Goal: Complete application form

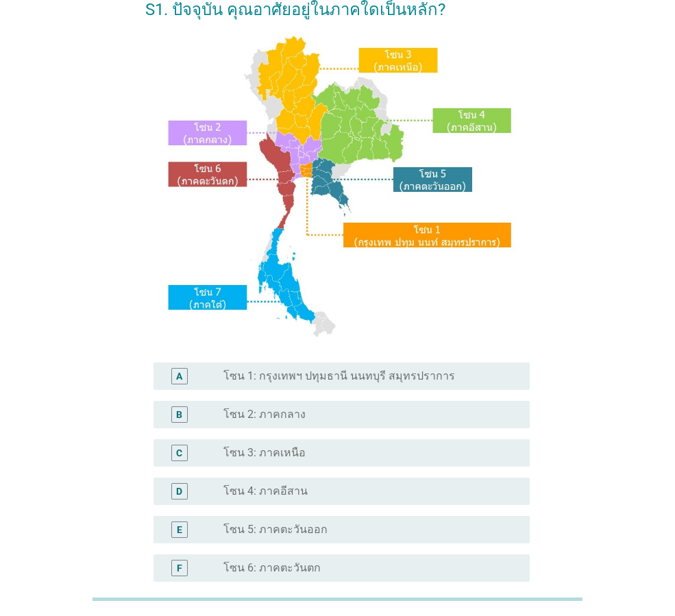
scroll to position [137, 0]
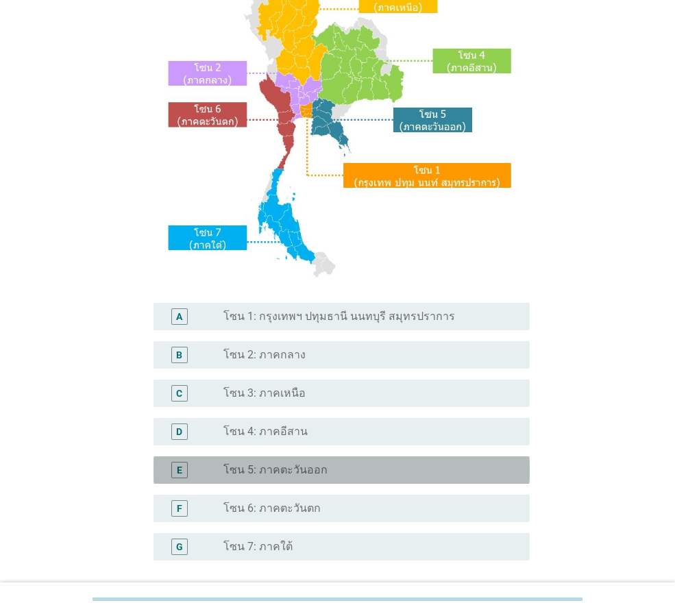
click at [282, 473] on label "โซน 5: ภาคตะวันออก" at bounding box center [275, 470] width 104 height 14
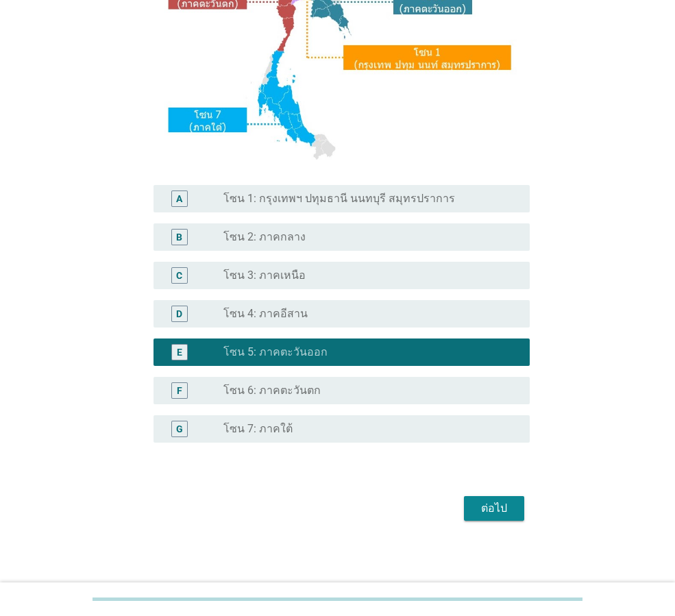
scroll to position [258, 0]
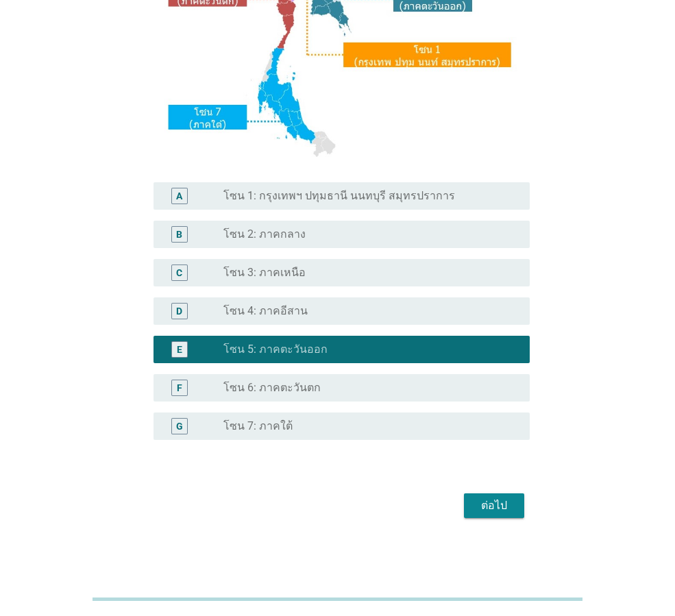
click at [484, 505] on div "ต่อไป" at bounding box center [494, 505] width 38 height 16
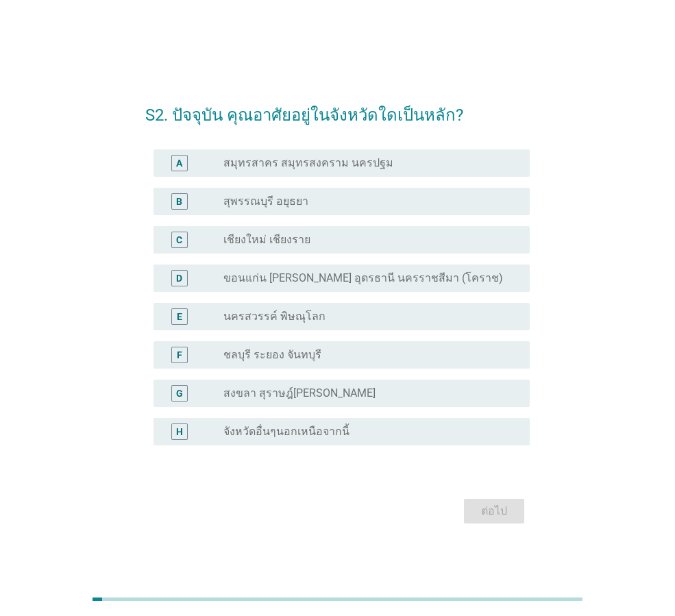
click at [268, 435] on label "จังหวัดอื่นๆนอกเหนือจากนี้" at bounding box center [286, 432] width 126 height 14
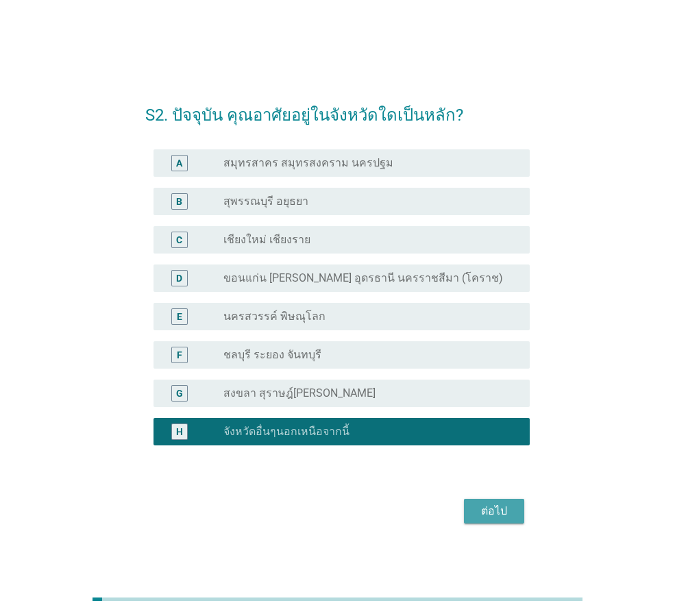
click at [495, 518] on div "ต่อไป" at bounding box center [494, 511] width 38 height 16
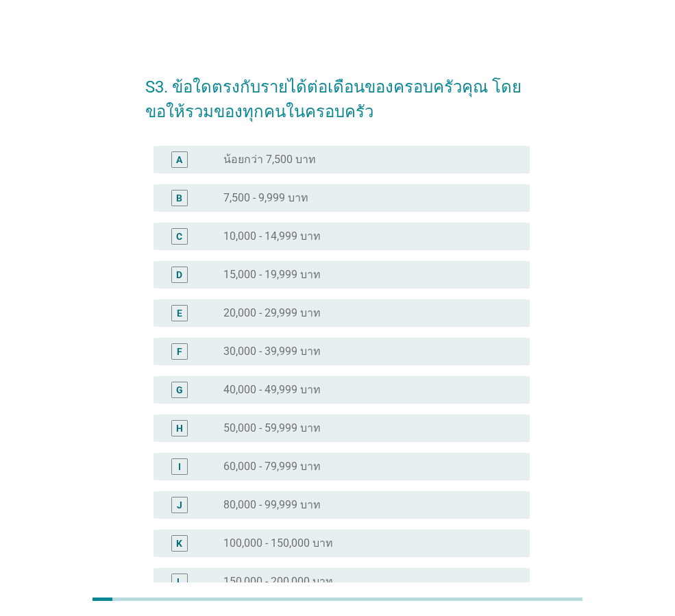
click at [293, 308] on label "20,000 - 29,999 บาท" at bounding box center [271, 313] width 97 height 14
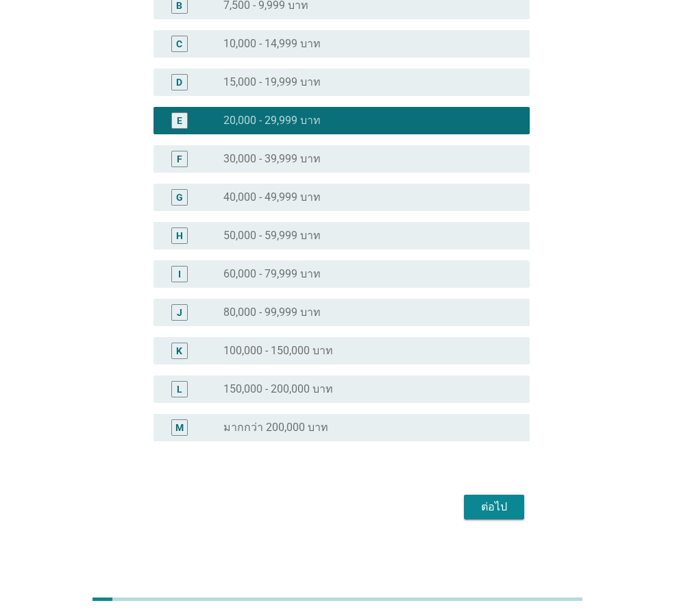
scroll to position [194, 0]
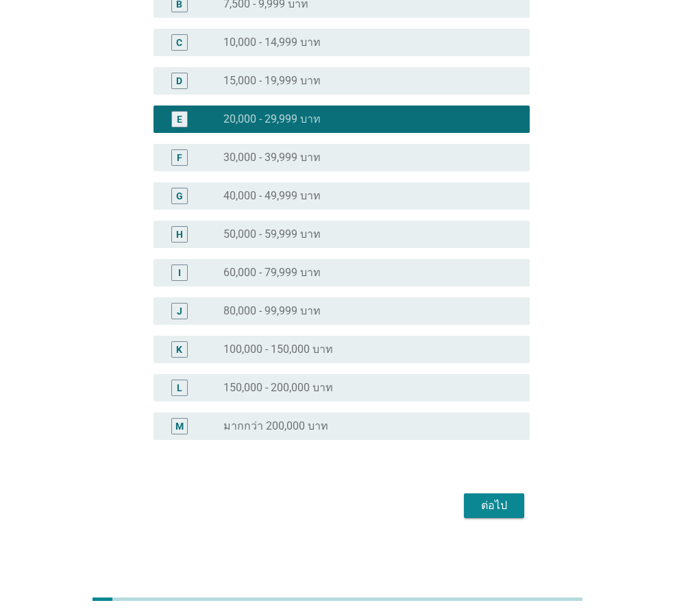
click at [500, 514] on button "ต่อไป" at bounding box center [494, 505] width 60 height 25
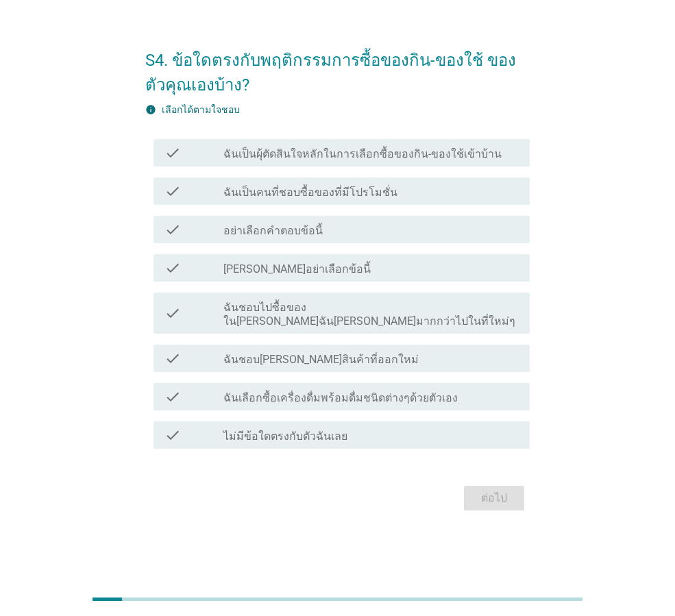
scroll to position [0, 0]
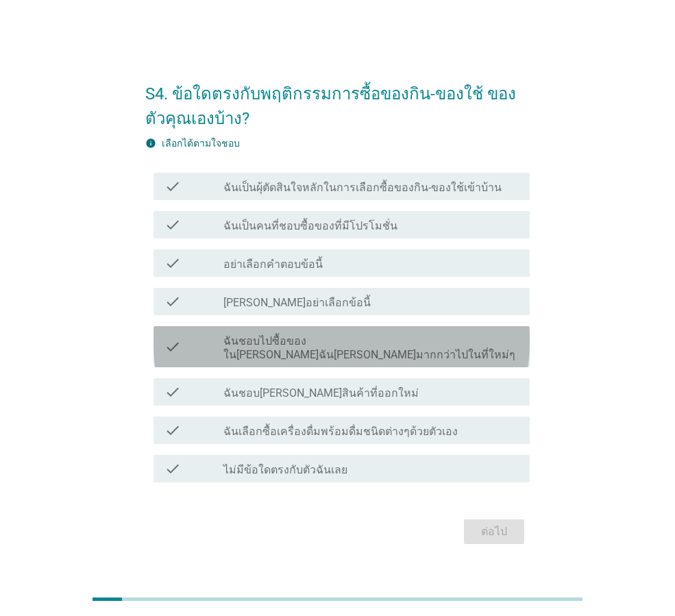
click at [179, 353] on icon "check" at bounding box center [172, 347] width 16 height 30
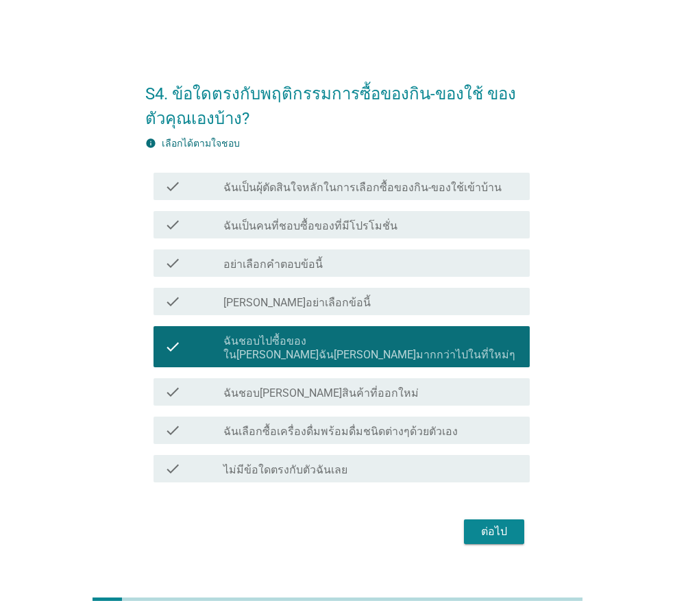
click at [177, 422] on icon "check" at bounding box center [172, 430] width 16 height 16
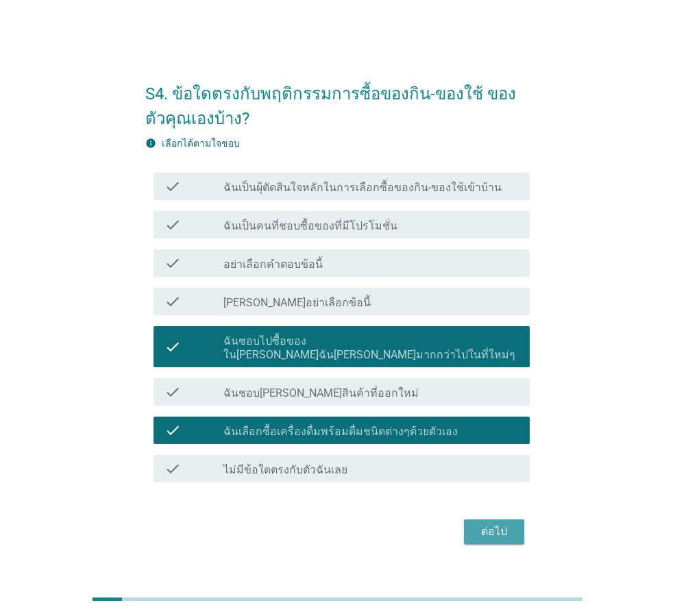
click at [471, 523] on button "ต่อไป" at bounding box center [494, 531] width 60 height 25
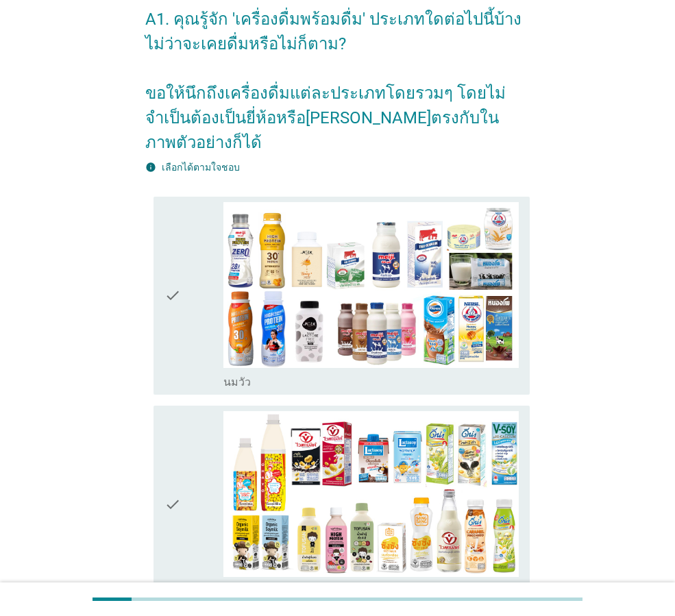
scroll to position [68, 0]
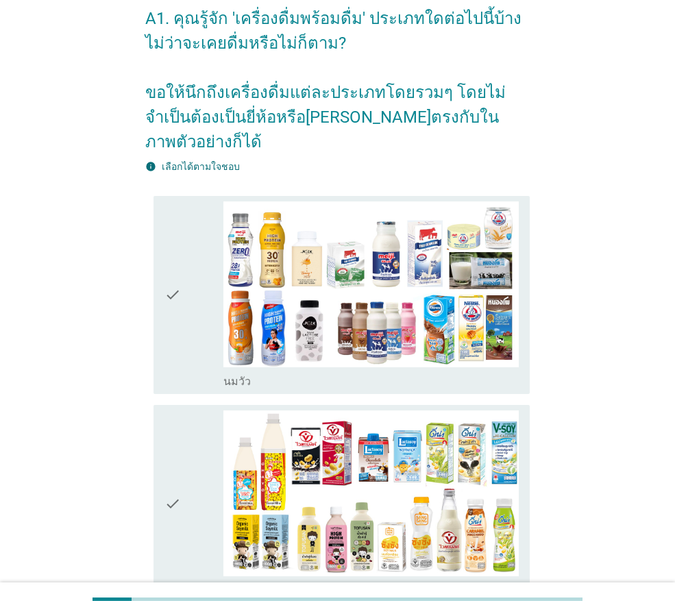
click at [176, 271] on icon "check" at bounding box center [172, 294] width 16 height 187
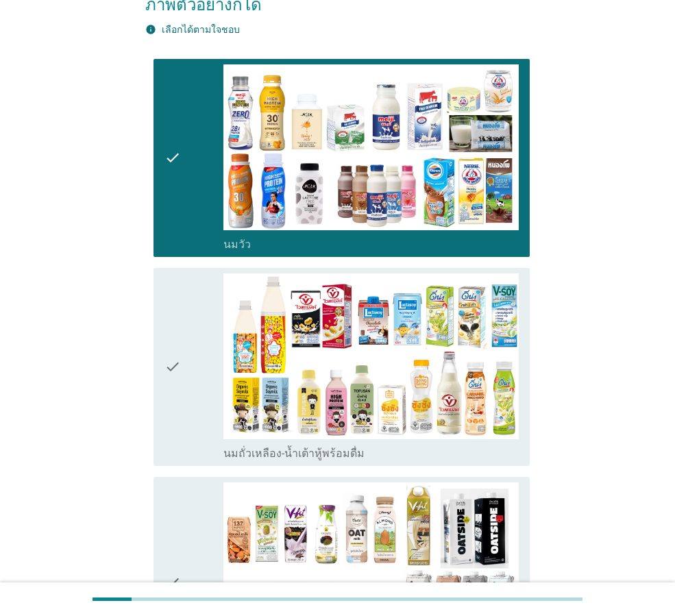
scroll to position [274, 0]
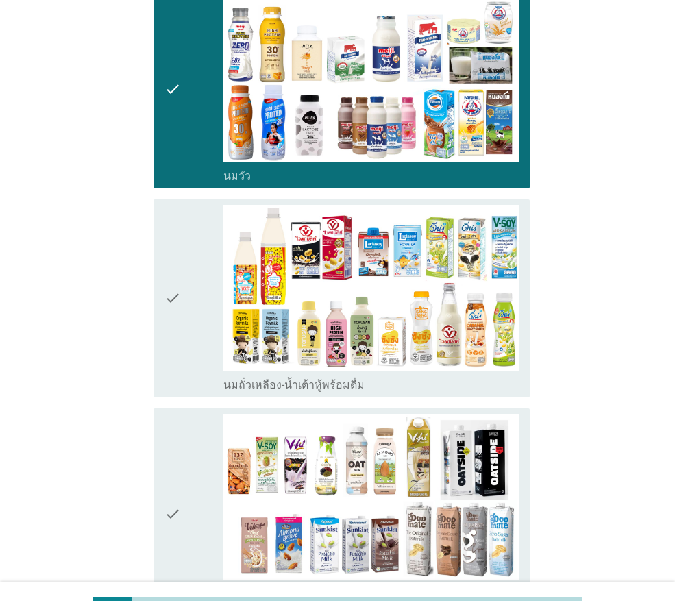
click at [175, 266] on icon "check" at bounding box center [172, 298] width 16 height 187
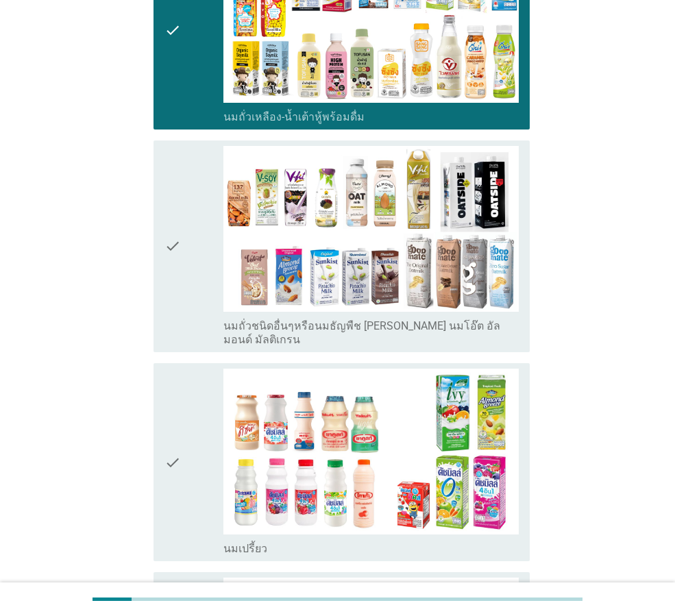
scroll to position [548, 0]
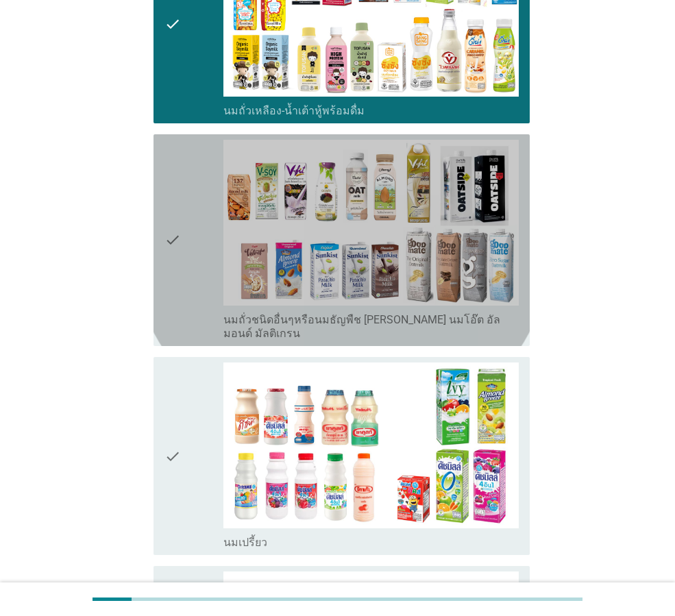
click at [175, 227] on icon "check" at bounding box center [172, 240] width 16 height 201
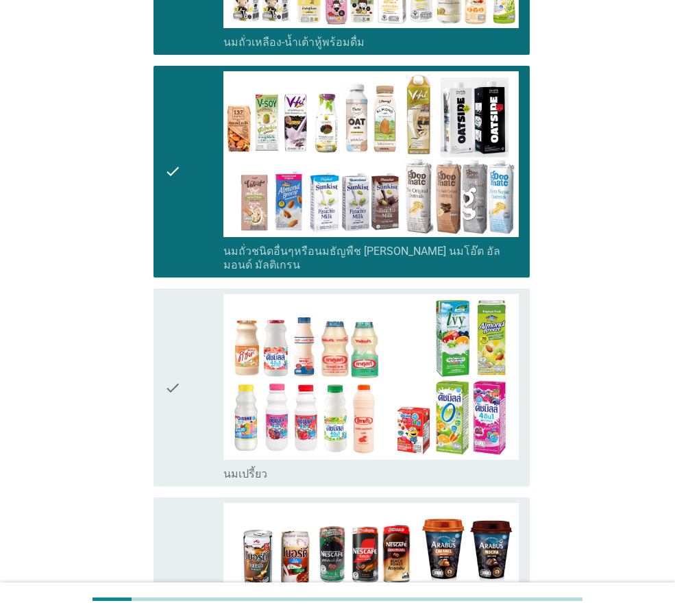
click at [182, 338] on div "check" at bounding box center [193, 387] width 59 height 187
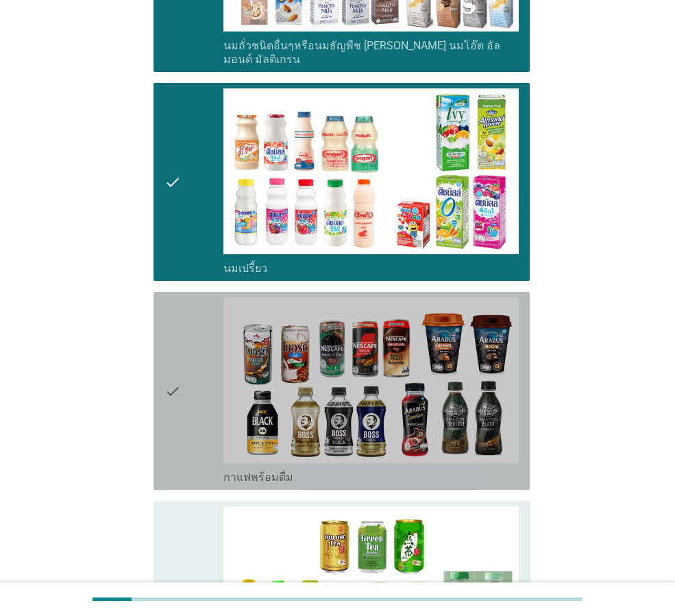
click at [182, 342] on div "check" at bounding box center [193, 390] width 59 height 187
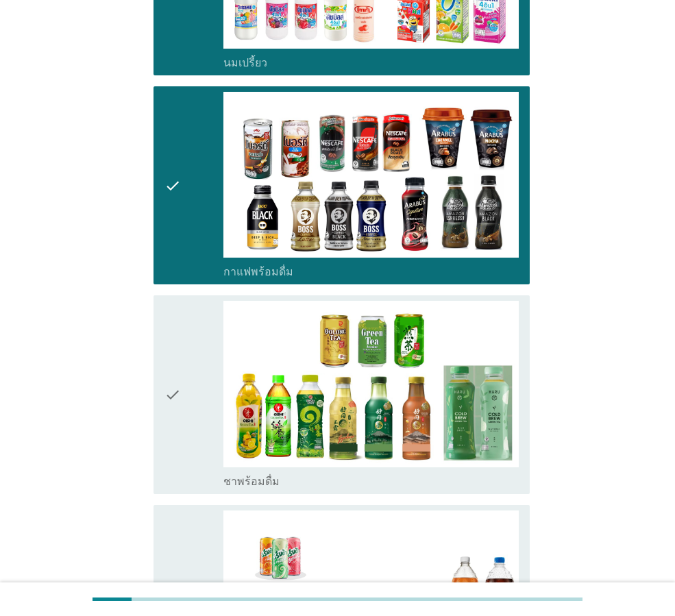
click at [182, 345] on div "check" at bounding box center [193, 394] width 59 height 187
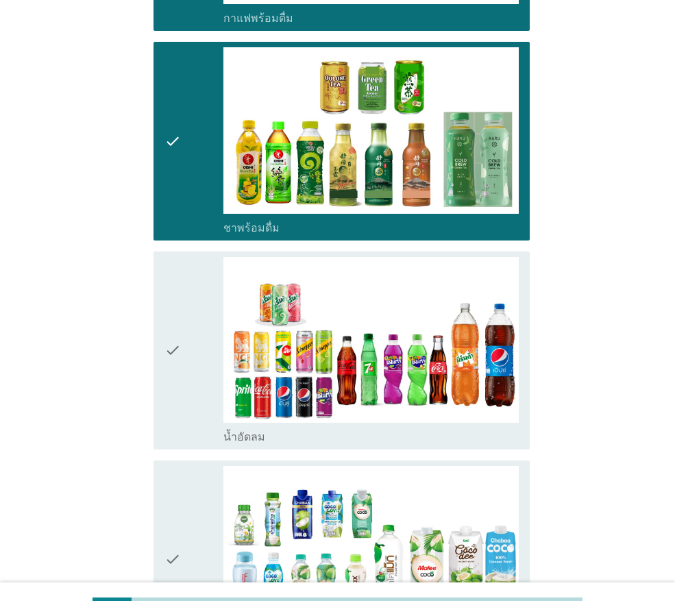
scroll to position [1438, 0]
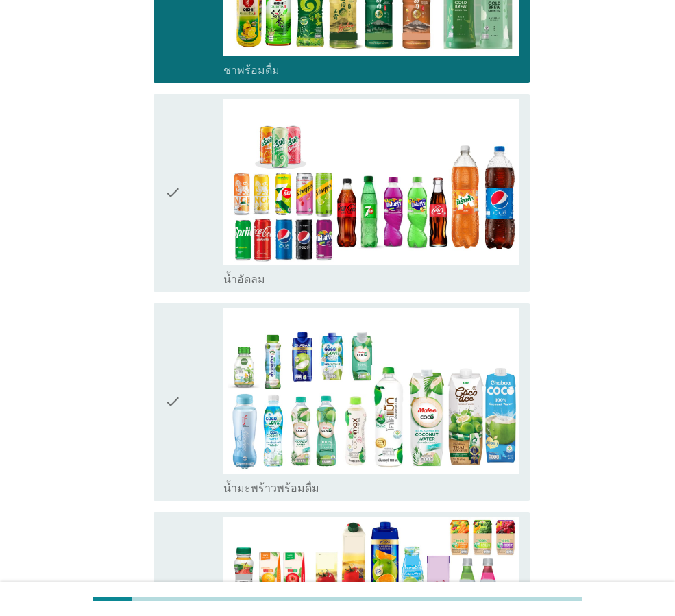
click at [182, 149] on div "check" at bounding box center [193, 192] width 59 height 187
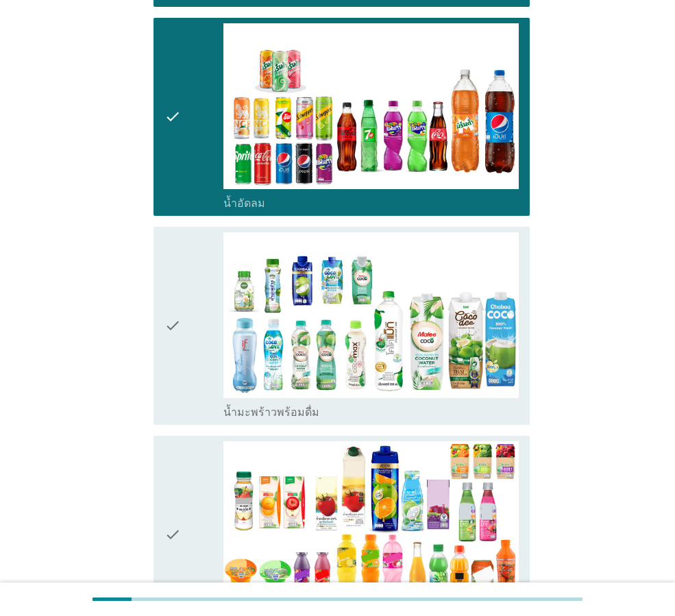
scroll to position [1712, 0]
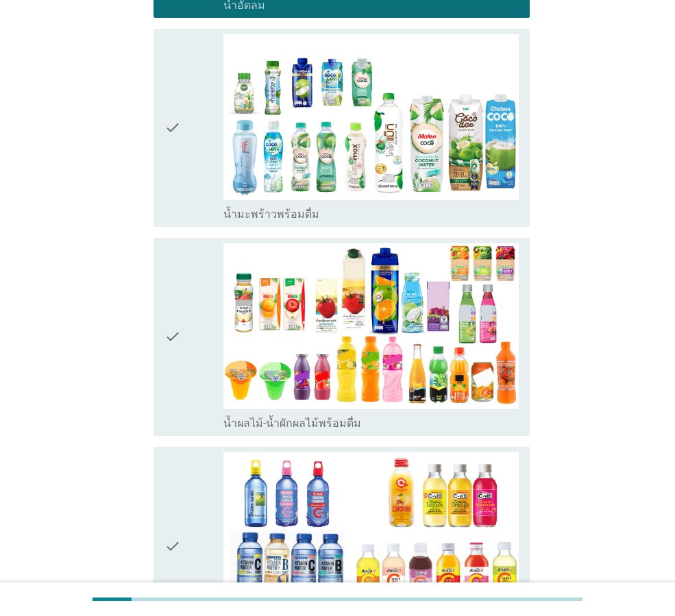
click at [187, 314] on div "check" at bounding box center [193, 336] width 59 height 187
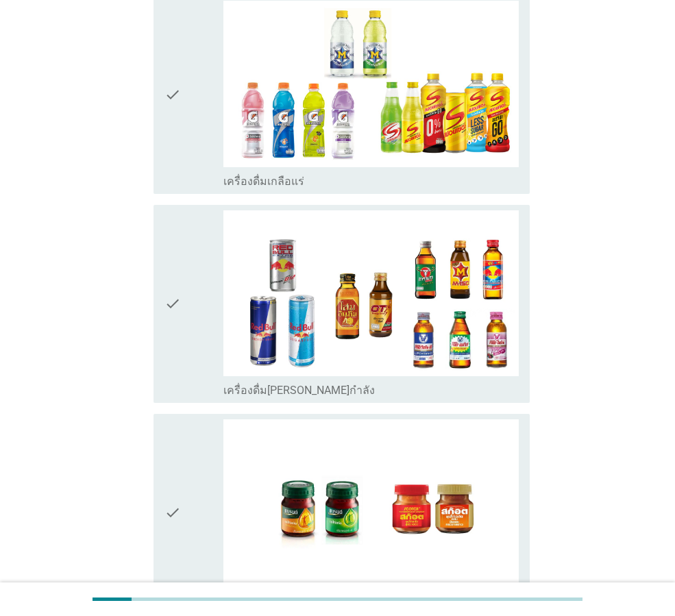
scroll to position [2603, 0]
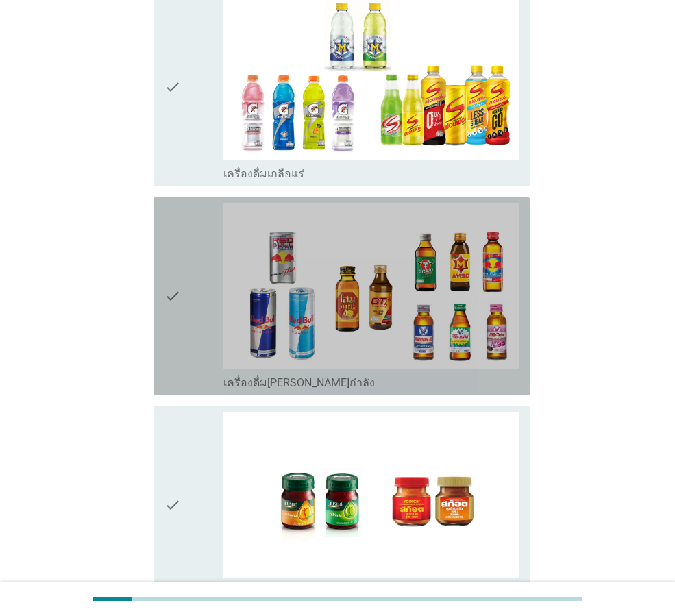
click at [171, 279] on icon "check" at bounding box center [172, 296] width 16 height 187
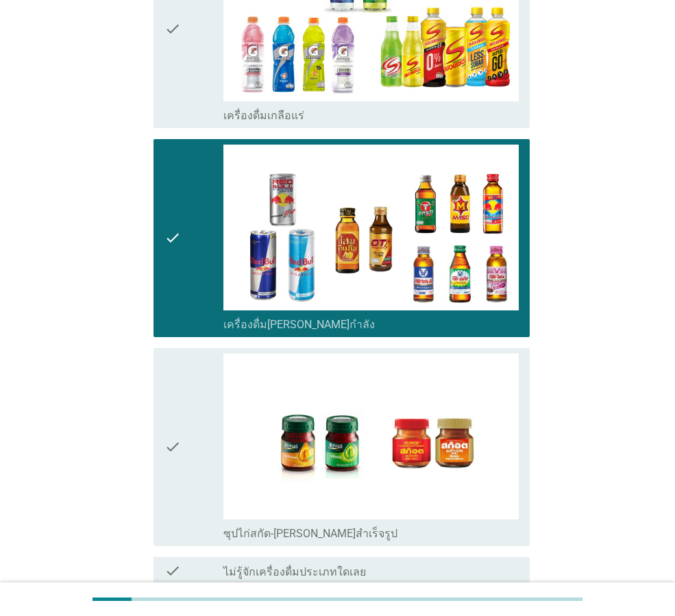
scroll to position [2737, 0]
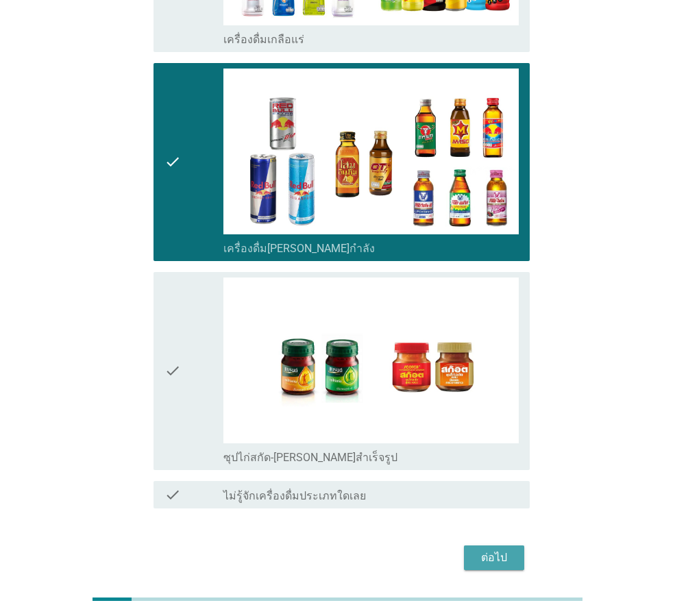
click at [497, 549] on div "ต่อไป" at bounding box center [494, 557] width 38 height 16
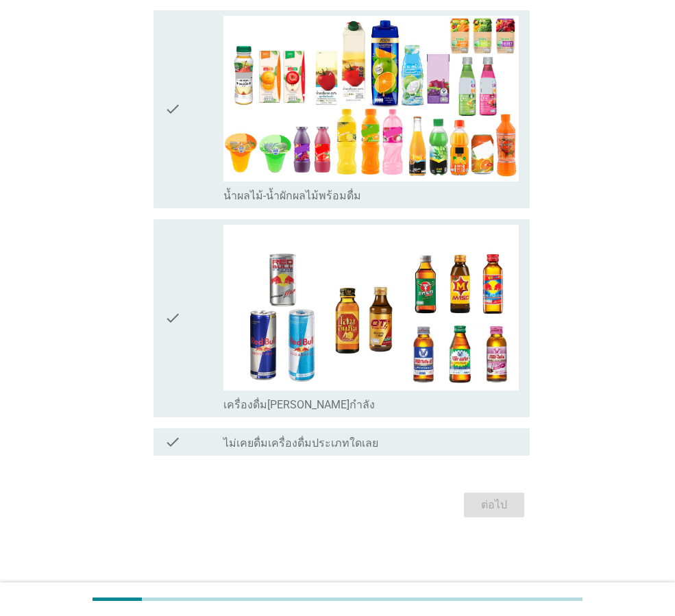
scroll to position [0, 0]
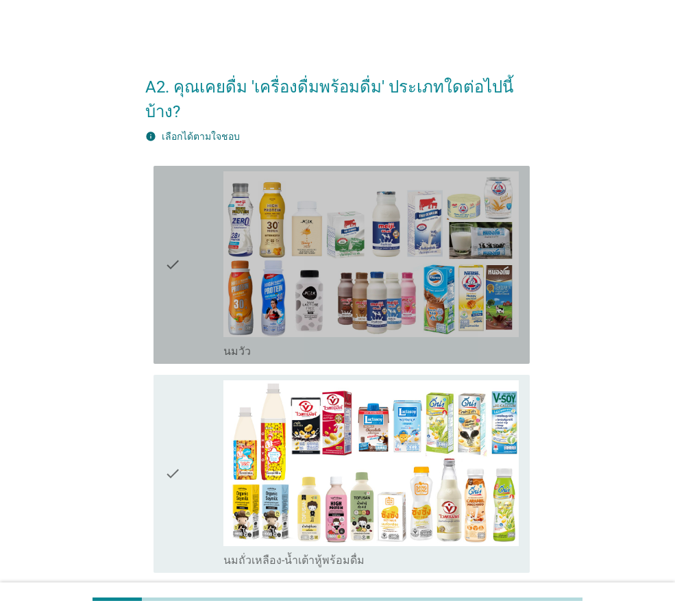
click at [175, 262] on icon "check" at bounding box center [172, 264] width 16 height 187
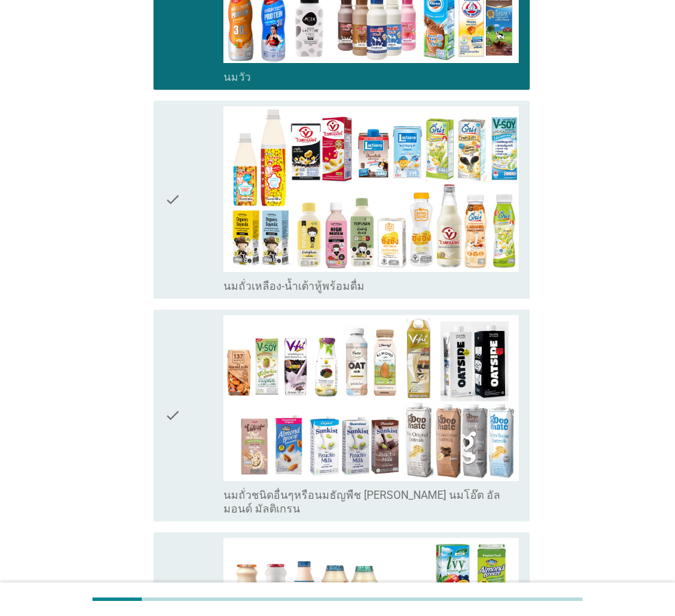
click at [171, 214] on icon "check" at bounding box center [172, 199] width 16 height 187
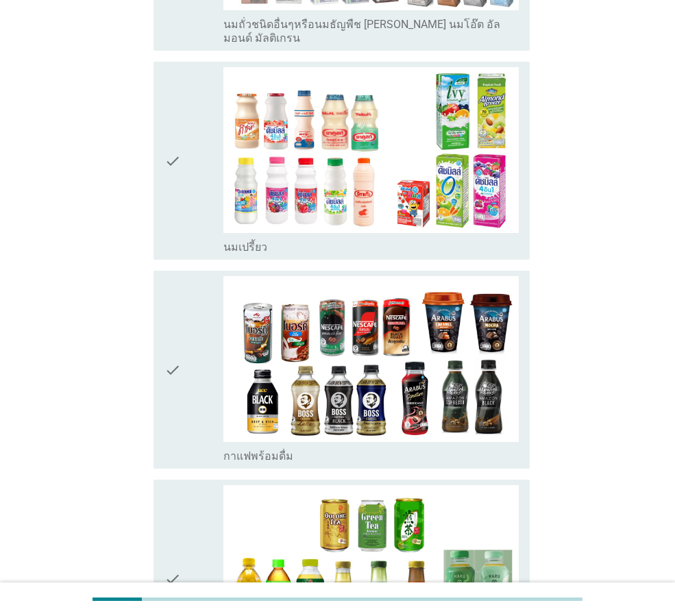
scroll to position [753, 0]
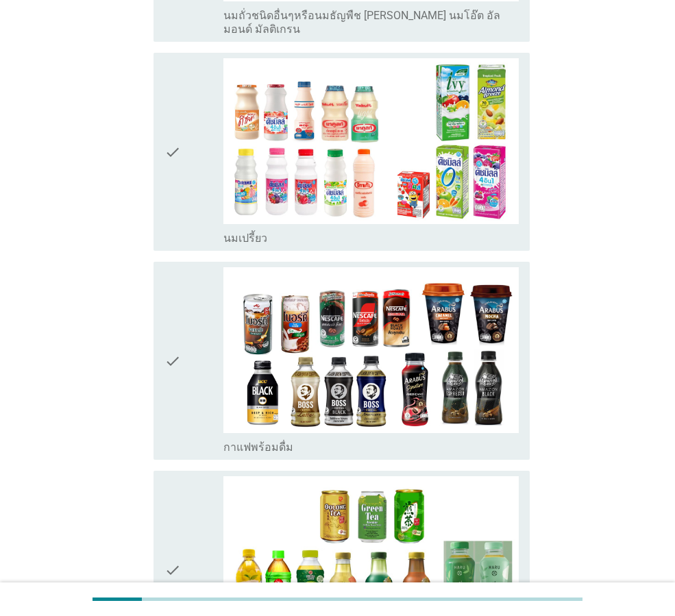
click at [170, 174] on icon "check" at bounding box center [172, 151] width 16 height 187
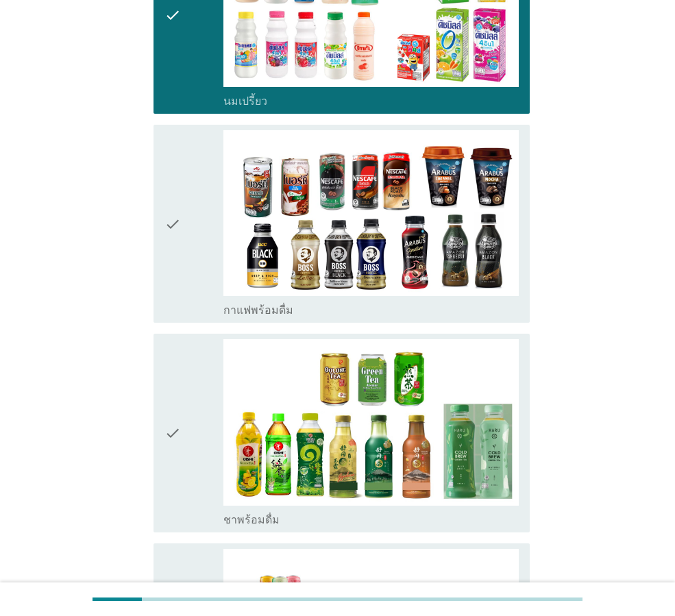
click at [169, 218] on icon "check" at bounding box center [172, 223] width 16 height 187
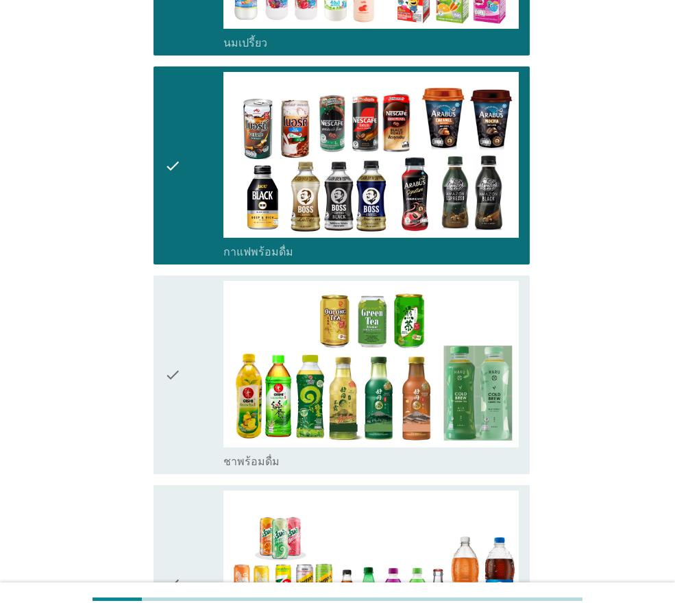
scroll to position [1096, 0]
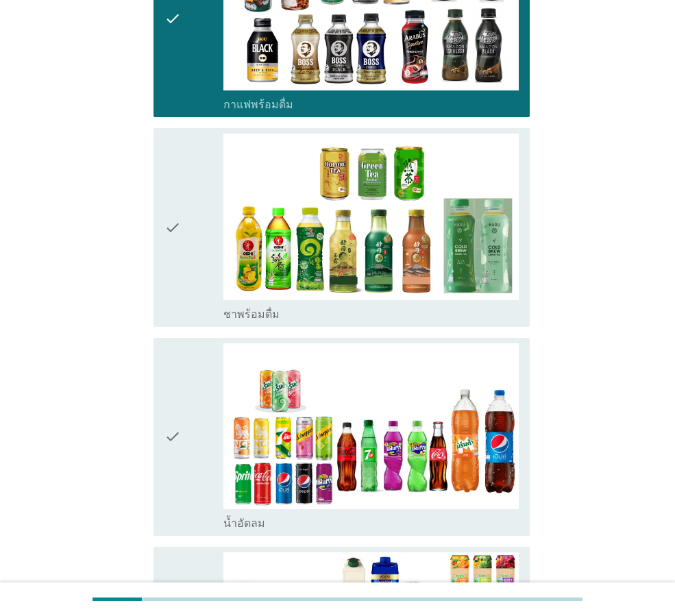
click at [171, 228] on icon "check" at bounding box center [172, 227] width 16 height 187
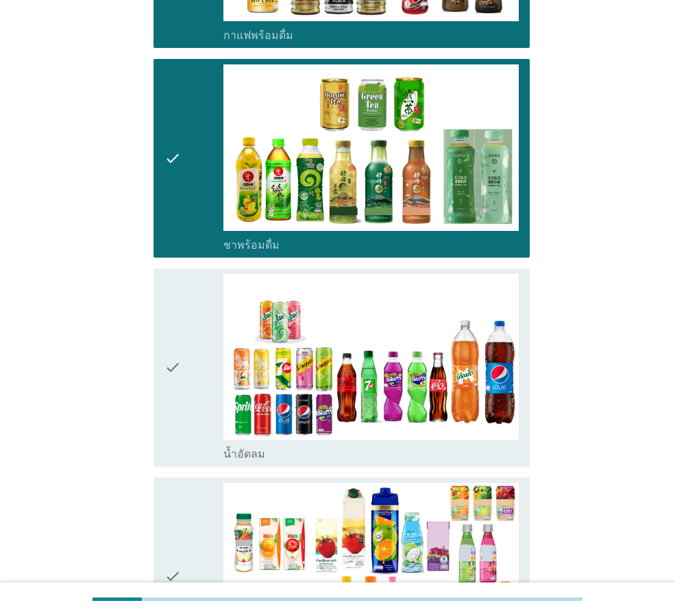
scroll to position [1370, 0]
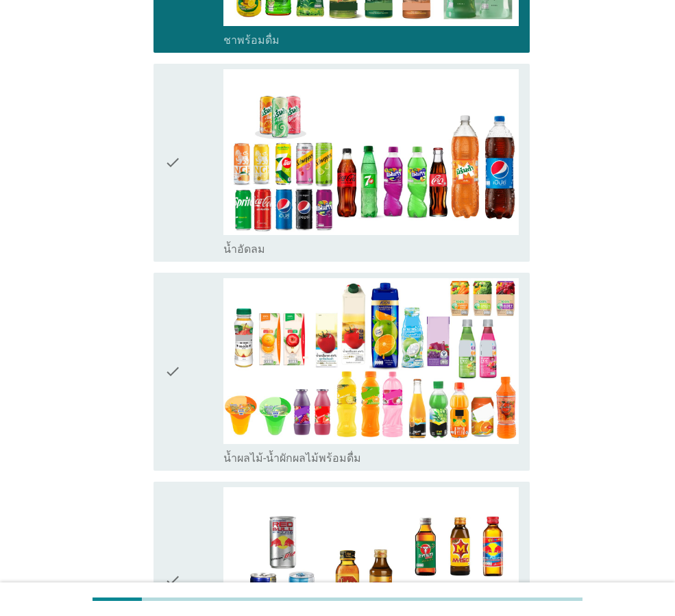
click at [170, 192] on icon "check" at bounding box center [172, 162] width 16 height 187
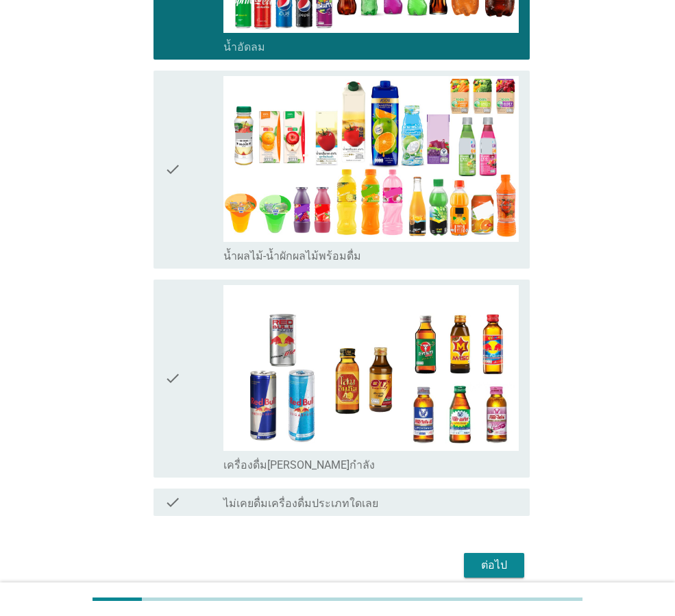
scroll to position [1575, 0]
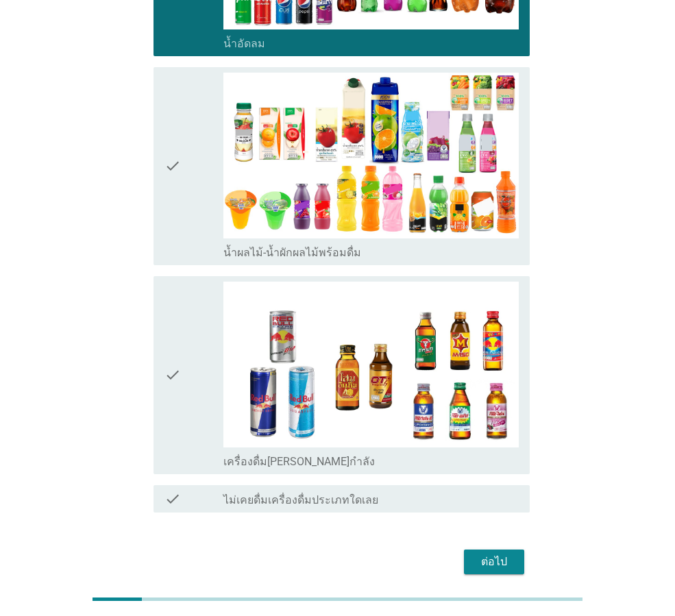
click at [168, 187] on icon "check" at bounding box center [172, 166] width 16 height 187
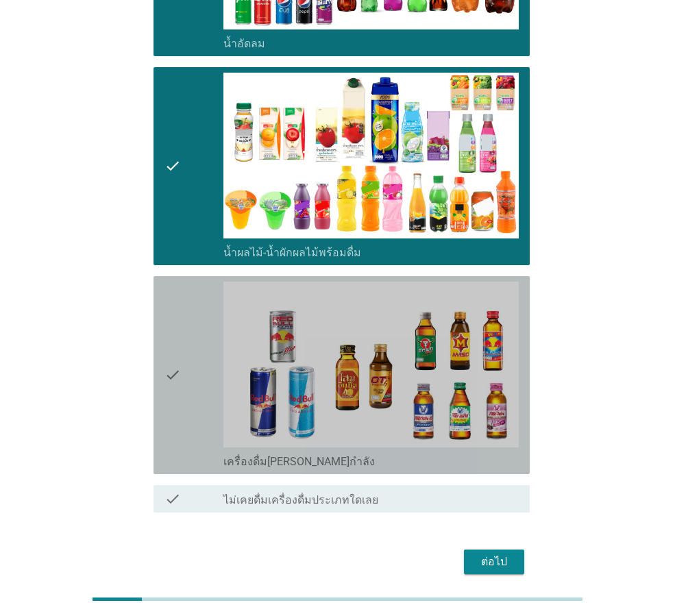
click at [178, 329] on icon "check" at bounding box center [172, 375] width 16 height 187
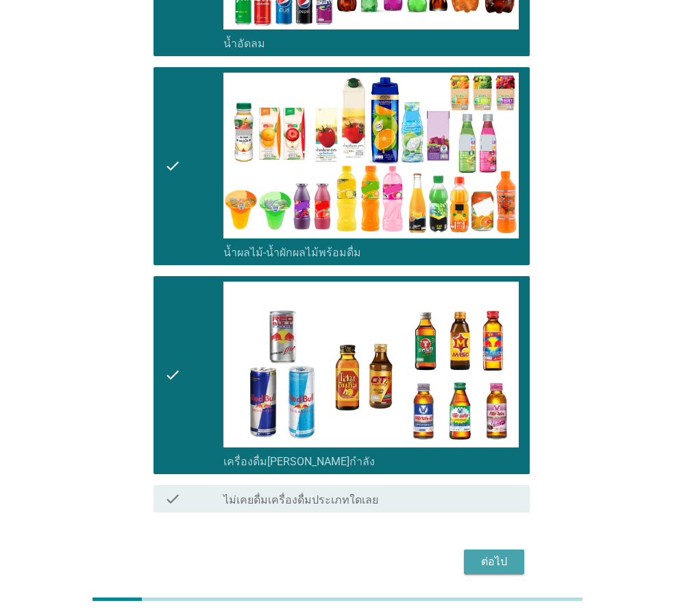
click at [499, 553] on div "ต่อไป" at bounding box center [494, 561] width 38 height 16
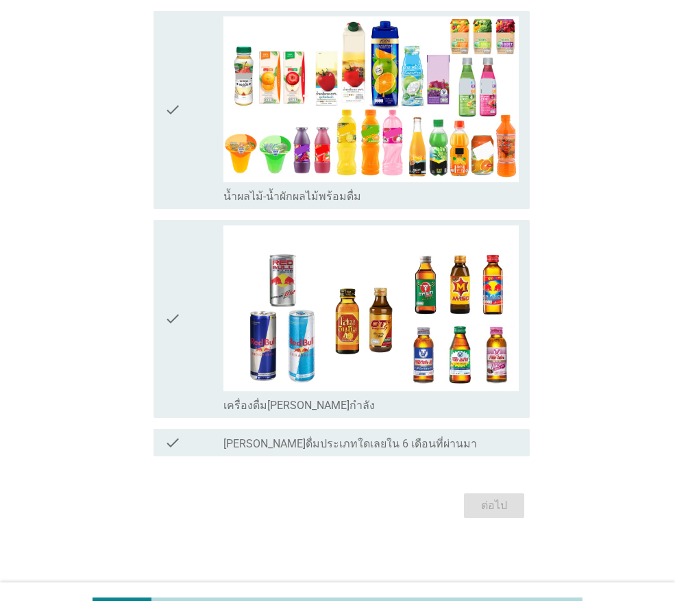
scroll to position [0, 0]
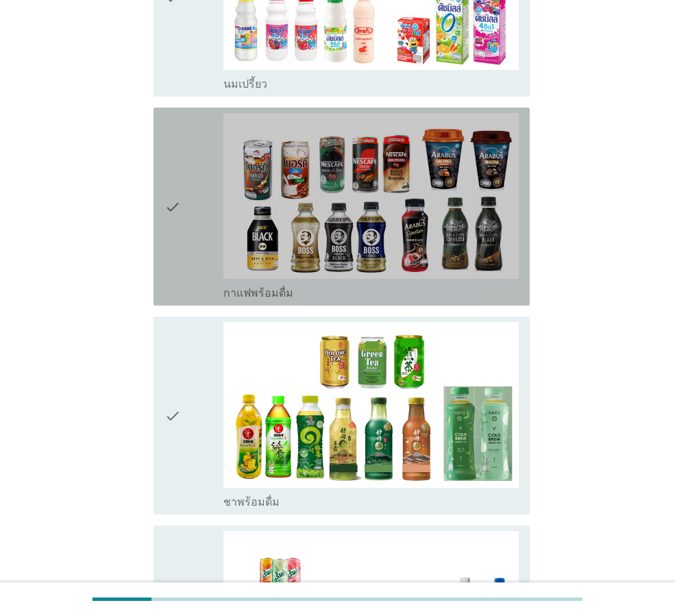
click at [175, 245] on icon "check" at bounding box center [172, 206] width 16 height 187
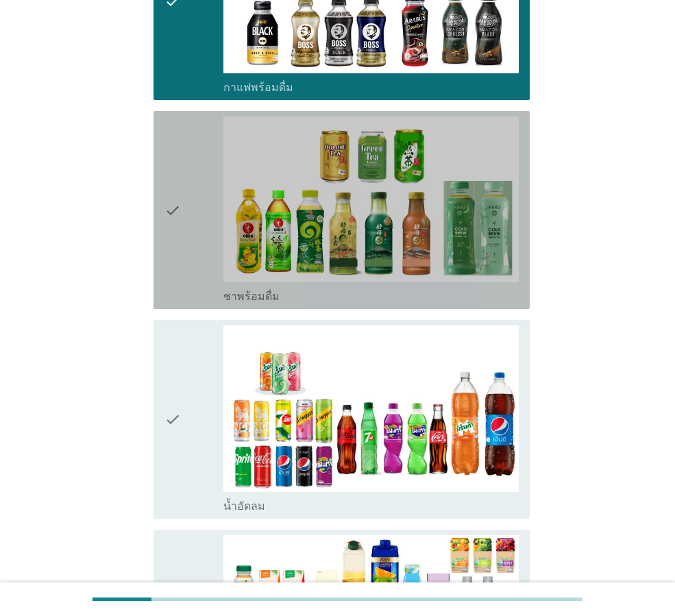
click at [175, 253] on icon "check" at bounding box center [172, 209] width 16 height 187
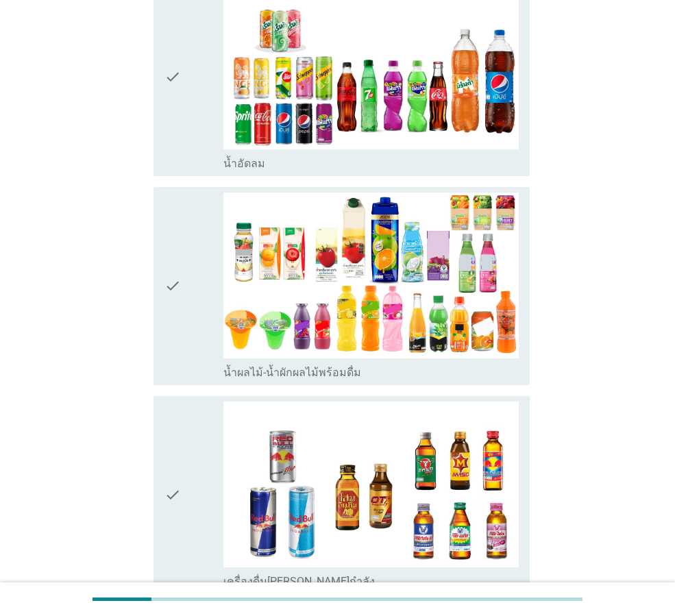
click at [173, 115] on icon "check" at bounding box center [172, 76] width 16 height 187
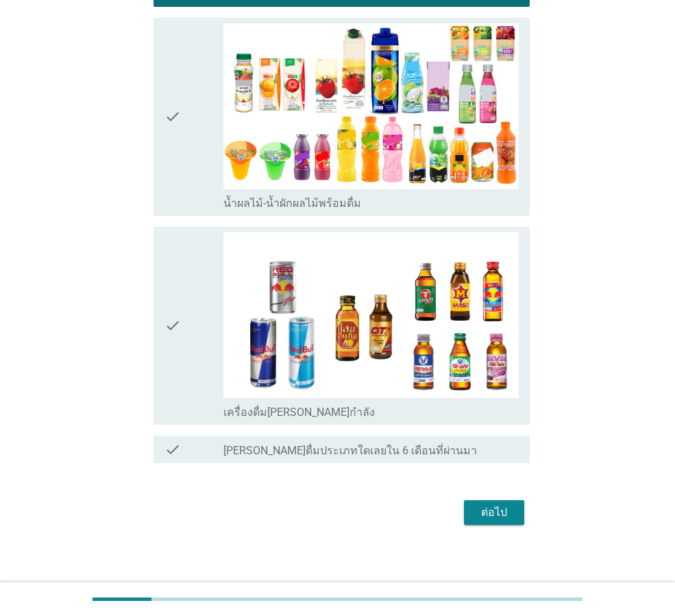
scroll to position [1409, 0]
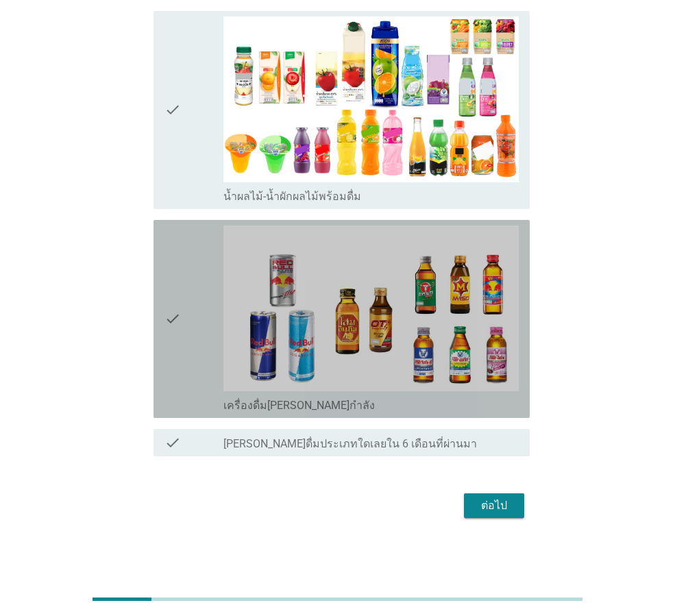
click at [187, 271] on div "check" at bounding box center [193, 318] width 59 height 187
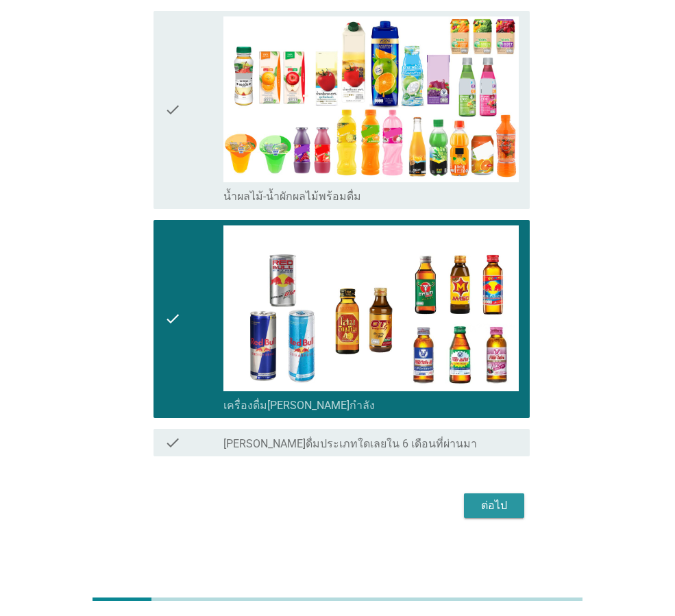
click at [485, 499] on div "ต่อไป" at bounding box center [494, 505] width 38 height 16
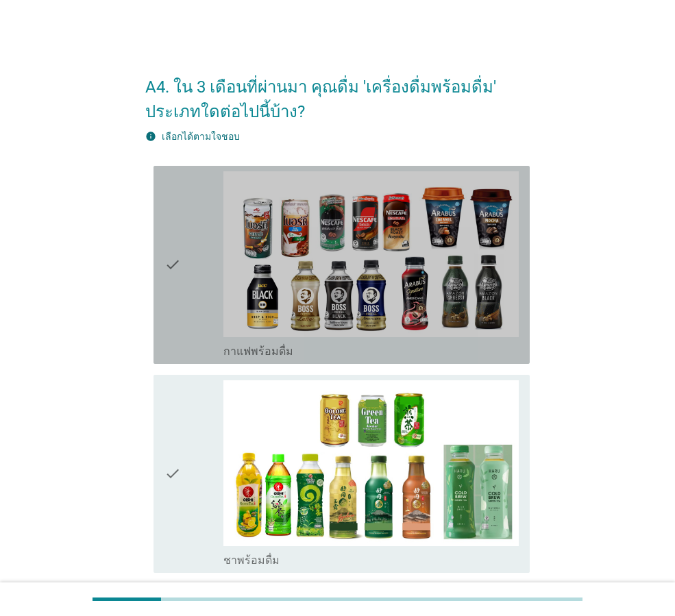
click at [184, 268] on div "check" at bounding box center [193, 264] width 59 height 187
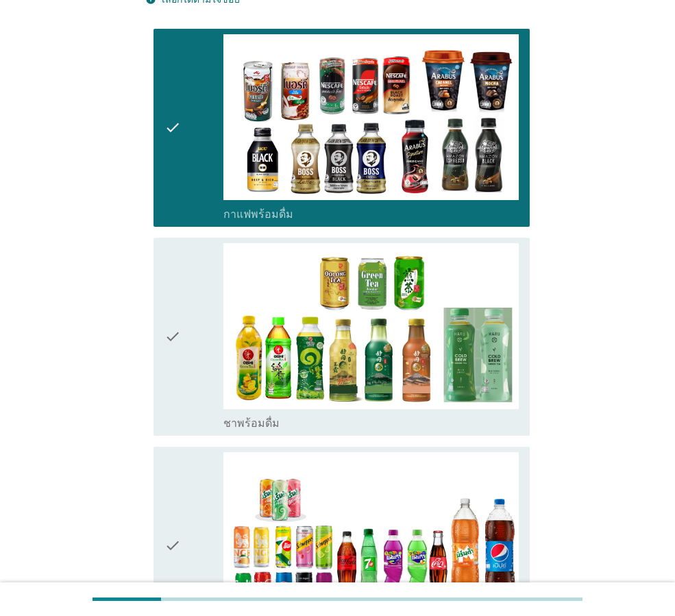
click at [181, 288] on icon "check" at bounding box center [172, 336] width 16 height 187
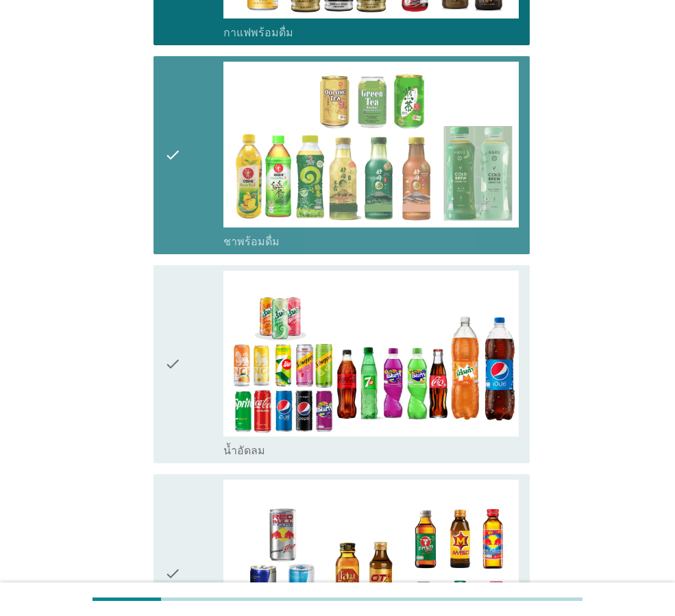
scroll to position [479, 0]
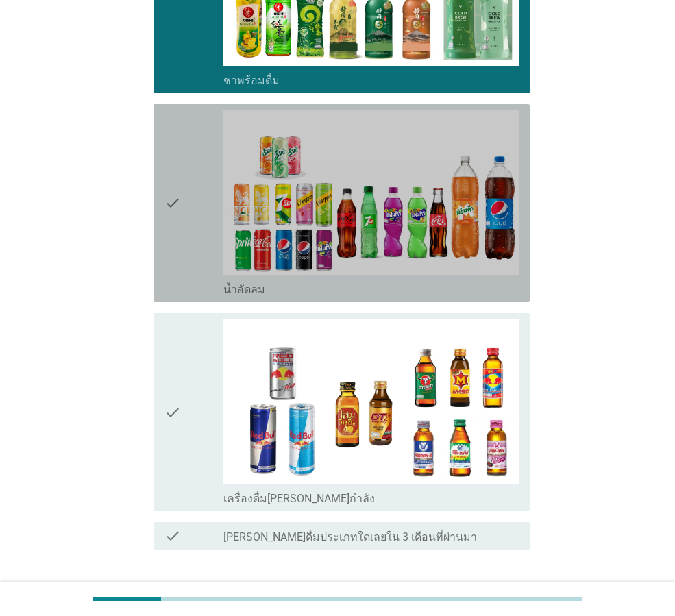
click at [179, 232] on icon "check" at bounding box center [172, 203] width 16 height 187
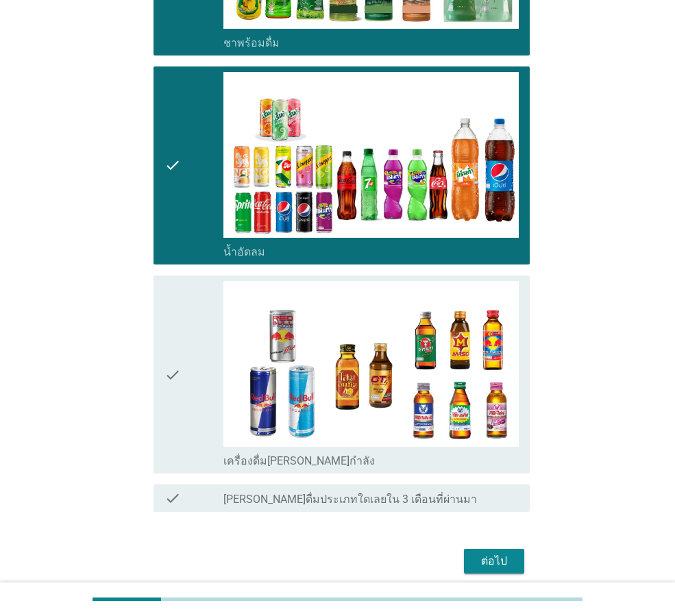
scroll to position [573, 0]
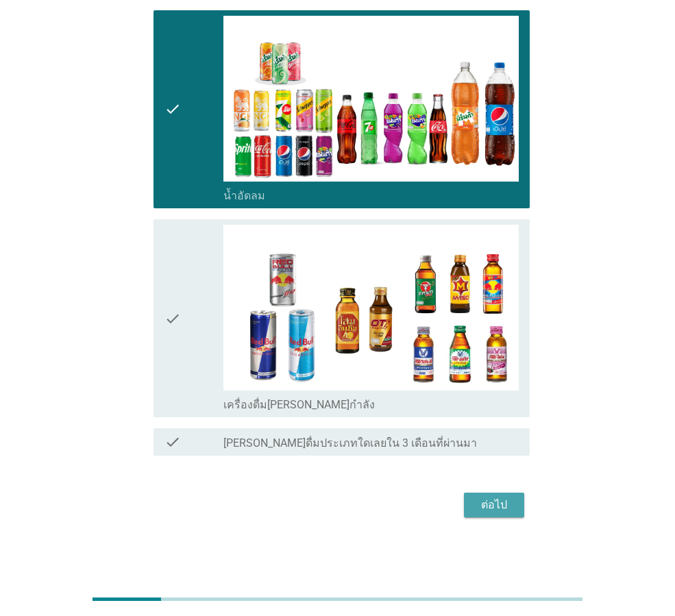
click at [483, 512] on div "ต่อไป" at bounding box center [494, 505] width 38 height 16
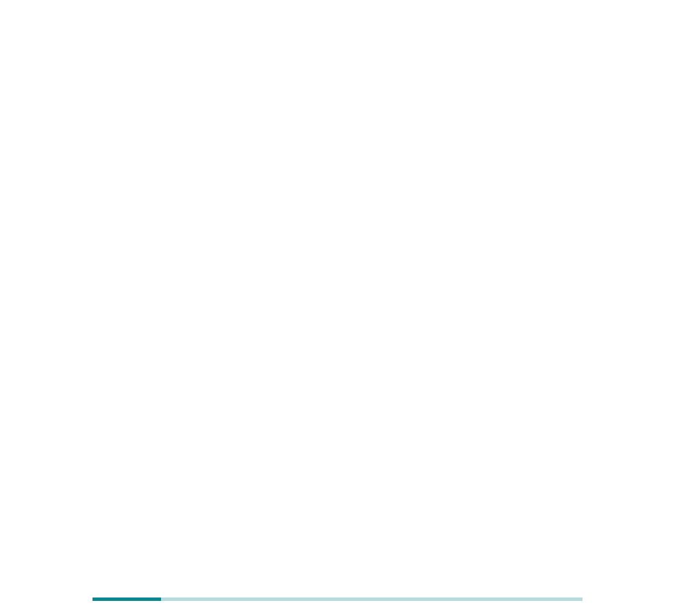
scroll to position [0, 0]
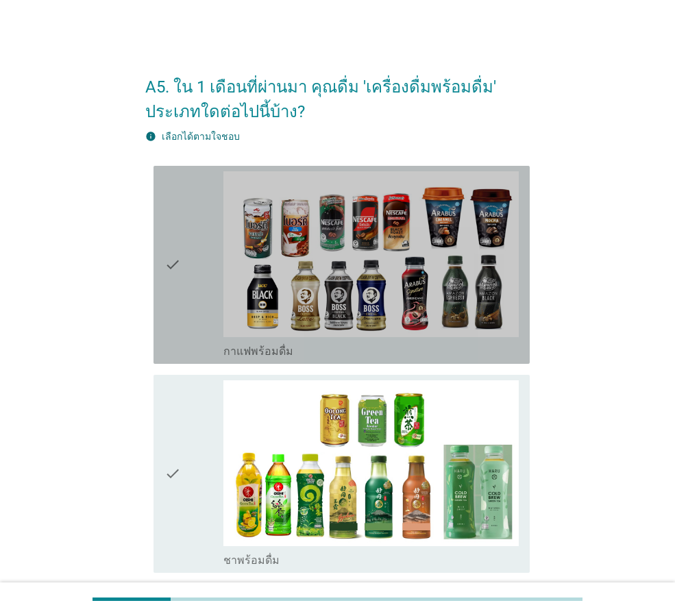
click at [199, 312] on div "check" at bounding box center [193, 264] width 59 height 187
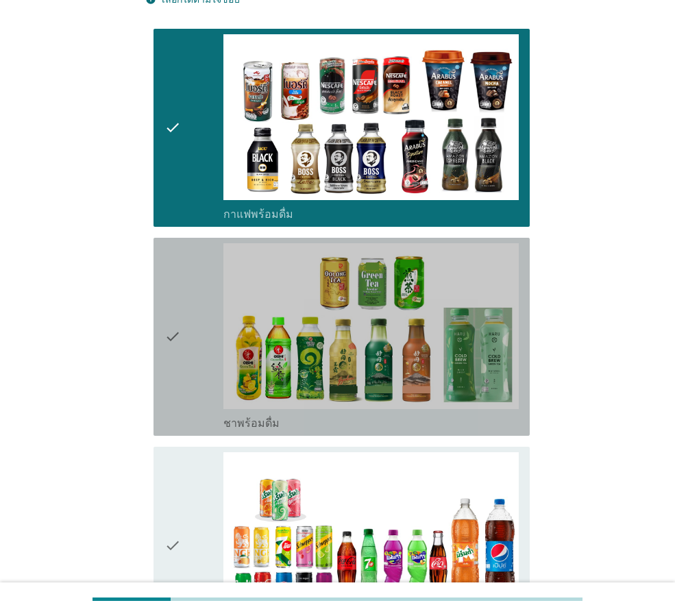
click at [177, 365] on icon "check" at bounding box center [172, 336] width 16 height 187
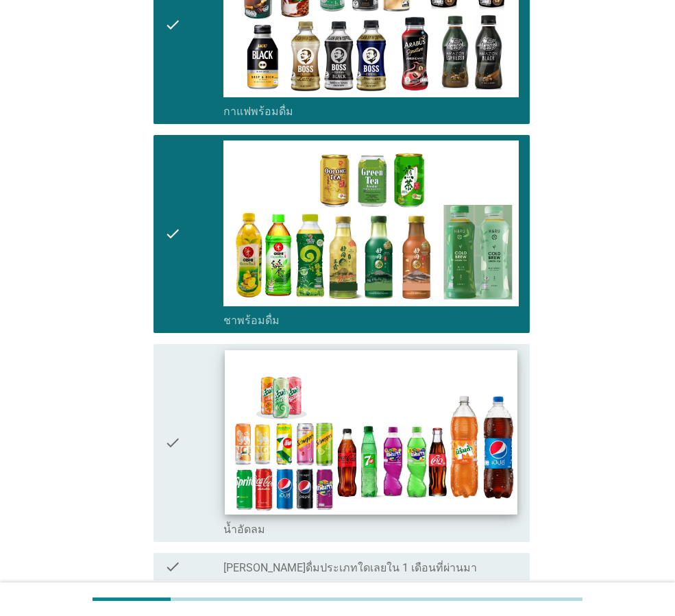
scroll to position [364, 0]
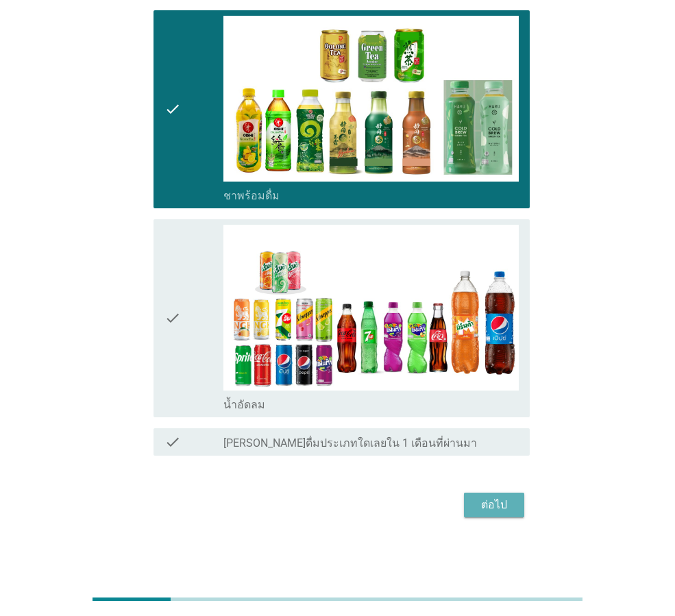
click at [481, 508] on div "ต่อไป" at bounding box center [494, 505] width 38 height 16
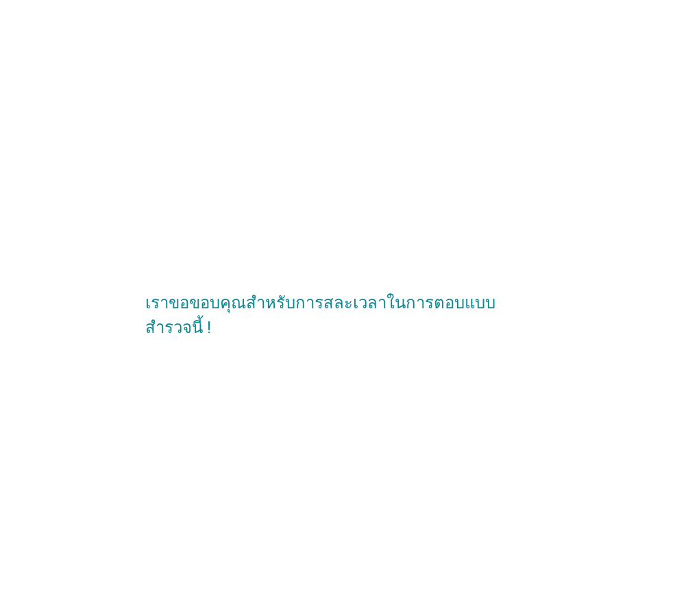
scroll to position [0, 0]
